Goal: Task Accomplishment & Management: Complete application form

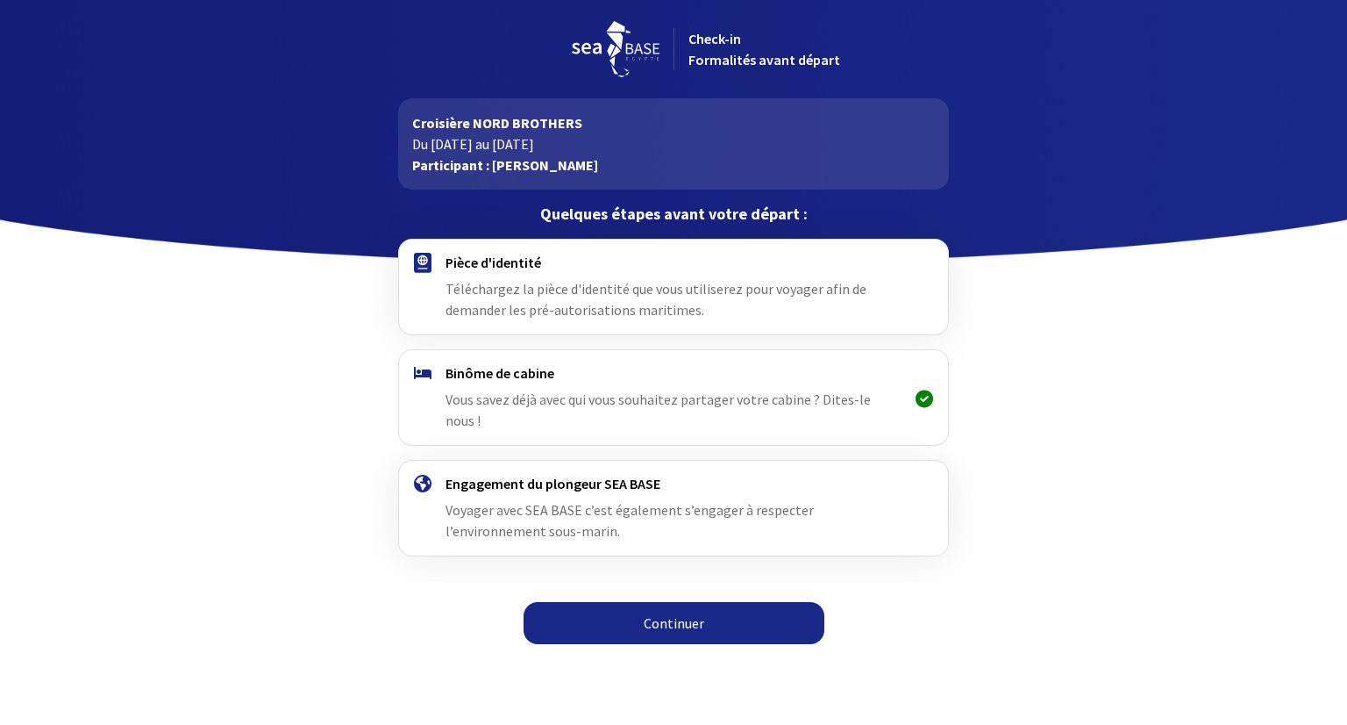
click at [671, 602] on link "Continuer" at bounding box center [674, 623] width 301 height 42
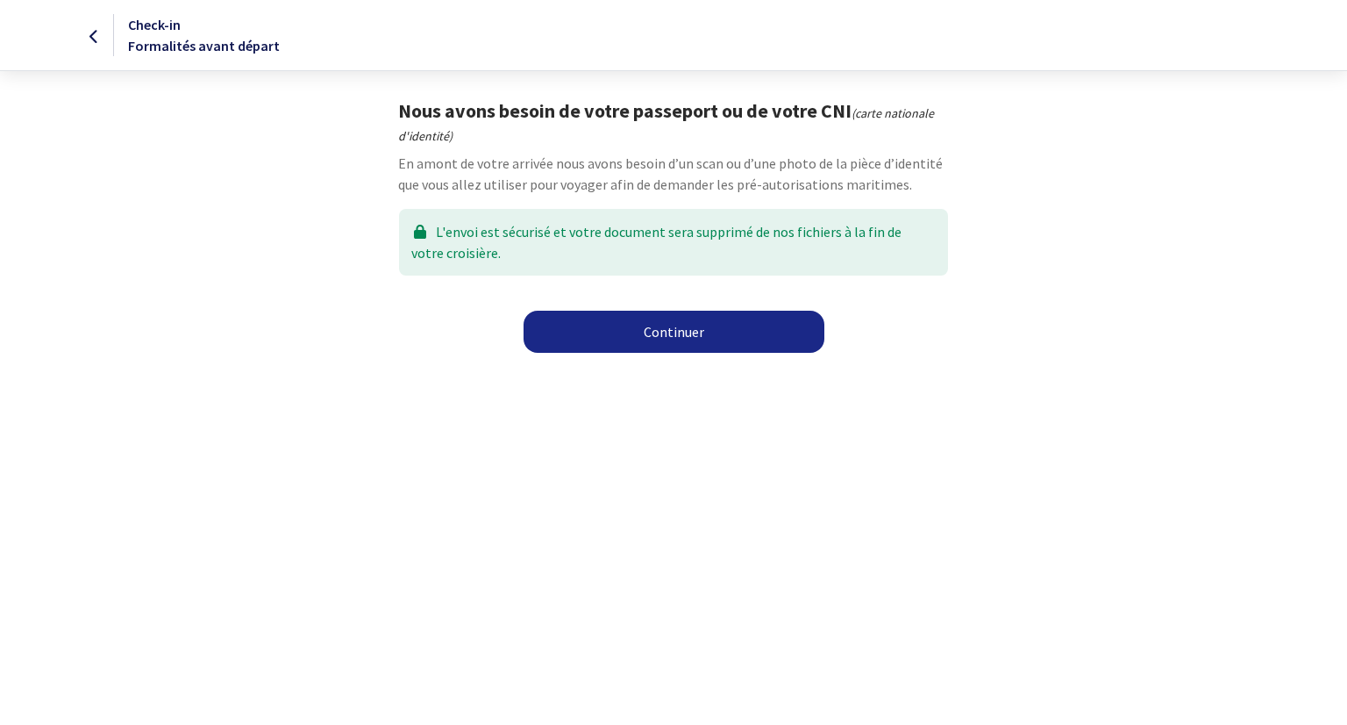
click at [687, 332] on link "Continuer" at bounding box center [674, 332] width 301 height 42
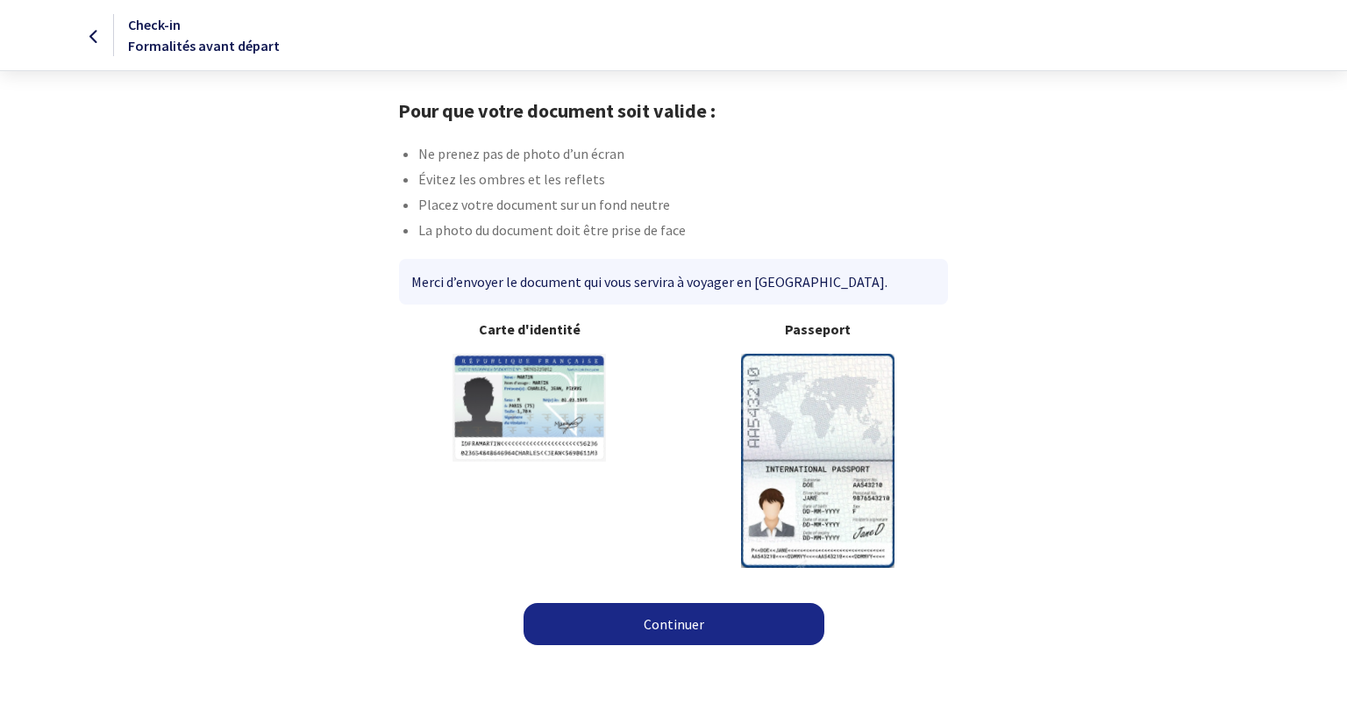
click at [676, 616] on link "Continuer" at bounding box center [674, 624] width 301 height 42
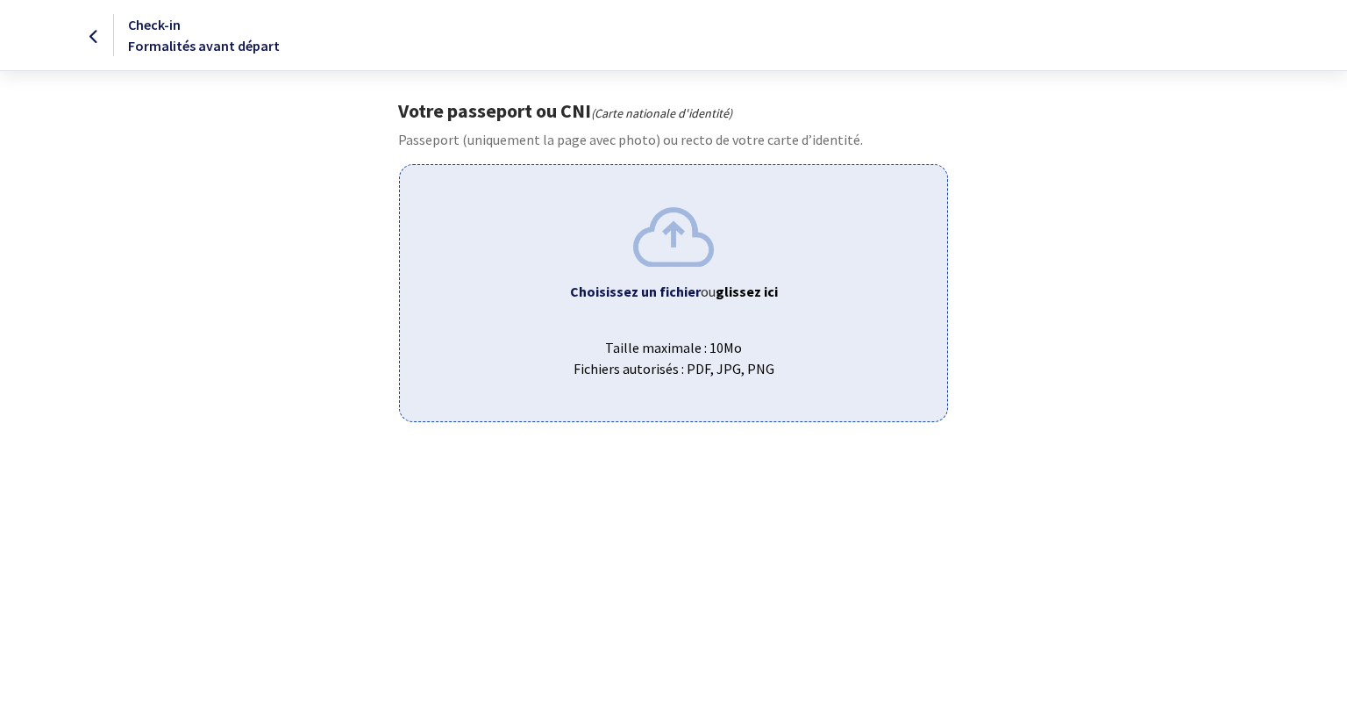
click at [656, 270] on div "Choisissez un fichier ou glissez ici Taille maximale : 10Mo Fichiers autorisés …" at bounding box center [673, 292] width 548 height 257
